Goal: Information Seeking & Learning: Compare options

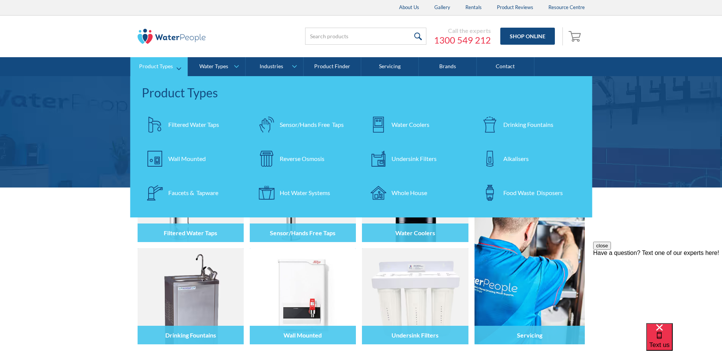
click at [411, 158] on div "Undersink Filters" at bounding box center [413, 158] width 45 height 9
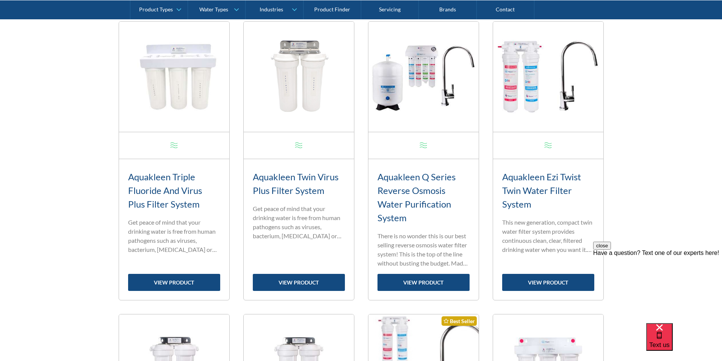
scroll to position [303, 0]
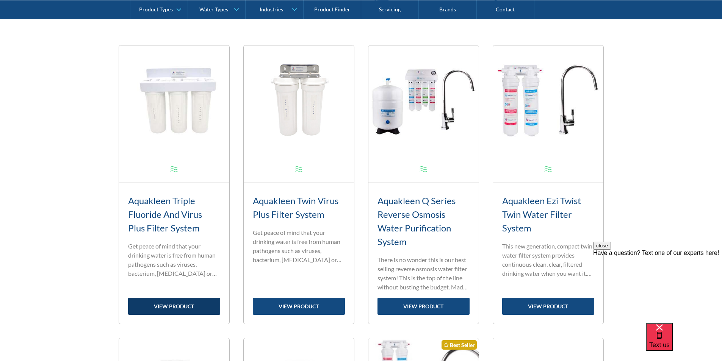
click at [171, 308] on link "view product" at bounding box center [174, 306] width 92 height 17
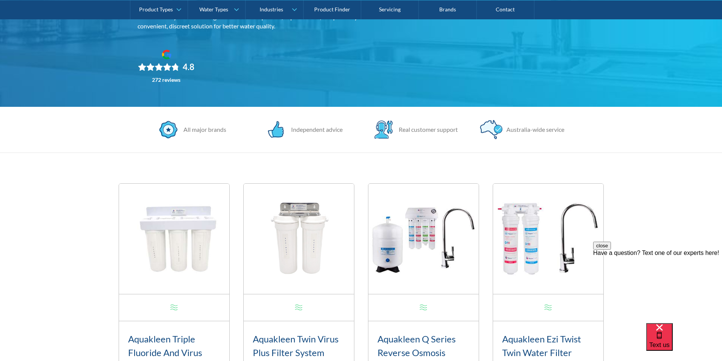
scroll to position [0, 0]
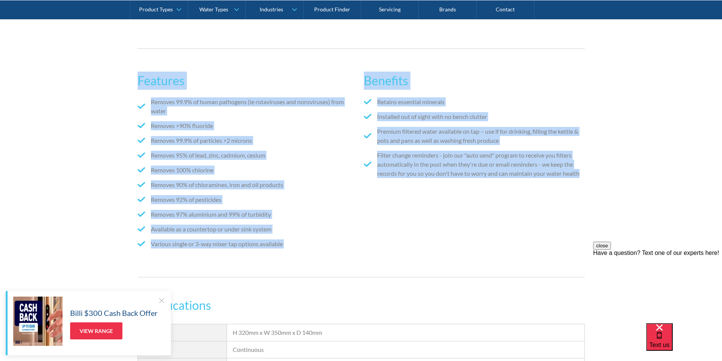
drag, startPoint x: 591, startPoint y: 172, endPoint x: 138, endPoint y: 73, distance: 463.7
click at [138, 73] on div "Features Removes 99.9% of human pathogens (ie rotaviruses and noroviruses) from…" at bounding box center [361, 163] width 722 height 252
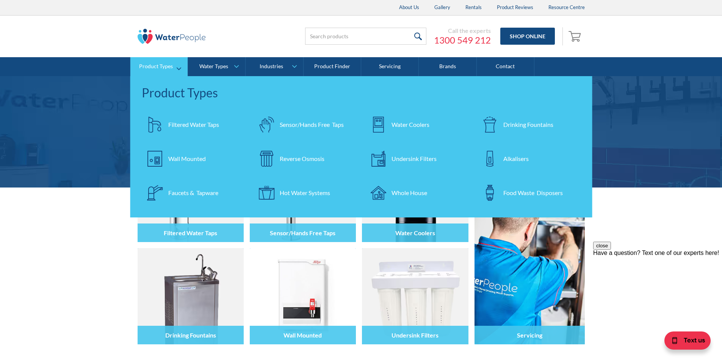
click at [415, 158] on div "Undersink Filters" at bounding box center [413, 158] width 45 height 9
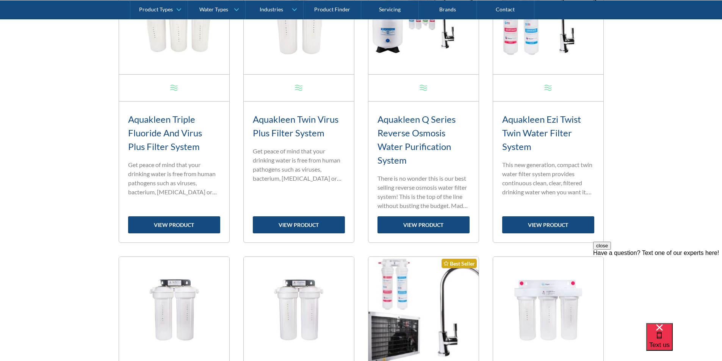
scroll to position [379, 0]
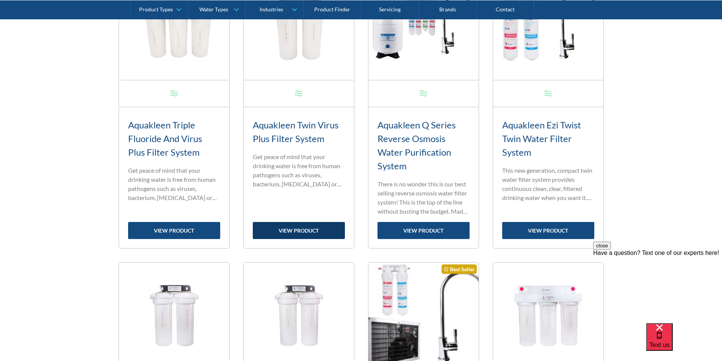
click at [289, 230] on link "view product" at bounding box center [299, 230] width 92 height 17
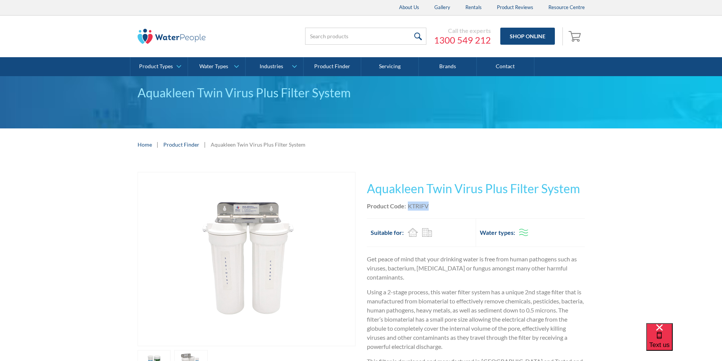
drag, startPoint x: 430, startPoint y: 206, endPoint x: 405, endPoint y: 206, distance: 25.0
click at [405, 205] on div "Product Code: KTRIFV" at bounding box center [476, 206] width 218 height 9
copy div "KTRIFV"
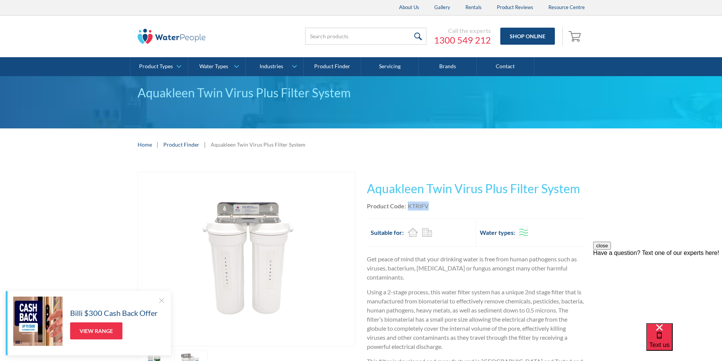
copy div "KTRIFV"
